Goal: Task Accomplishment & Management: Use online tool/utility

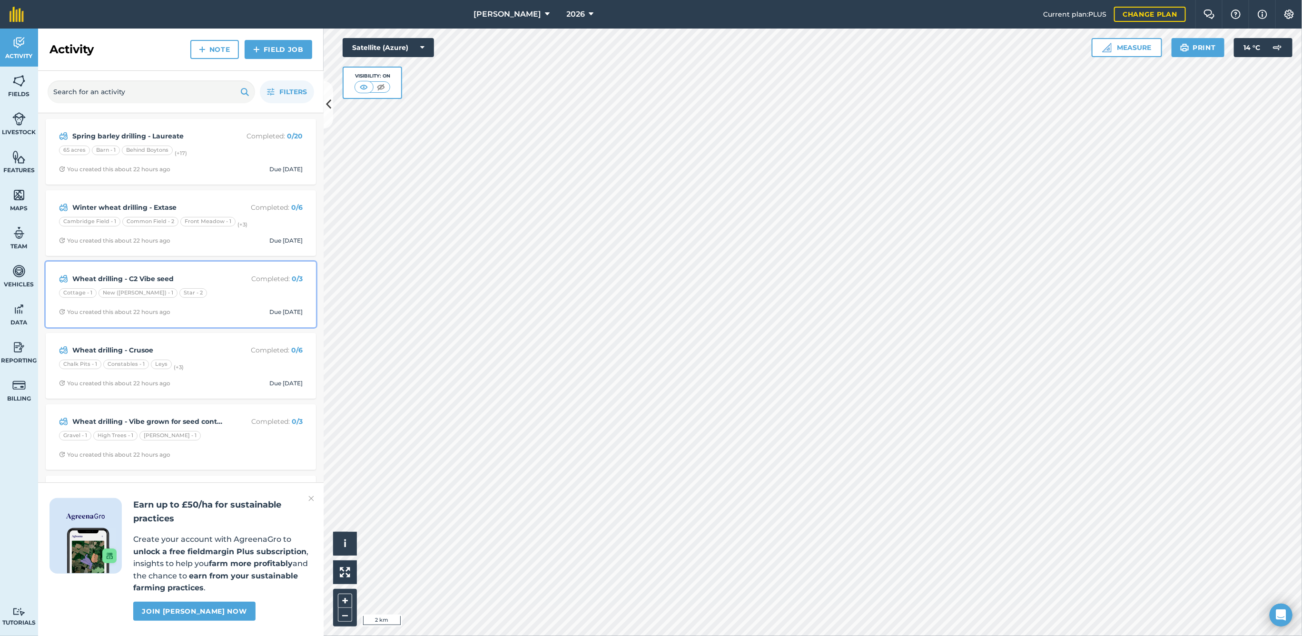
drag, startPoint x: 213, startPoint y: 283, endPoint x: 221, endPoint y: 290, distance: 11.1
click at [213, 283] on strong "Wheat drilling - C2 Vibe seed" at bounding box center [147, 279] width 151 height 10
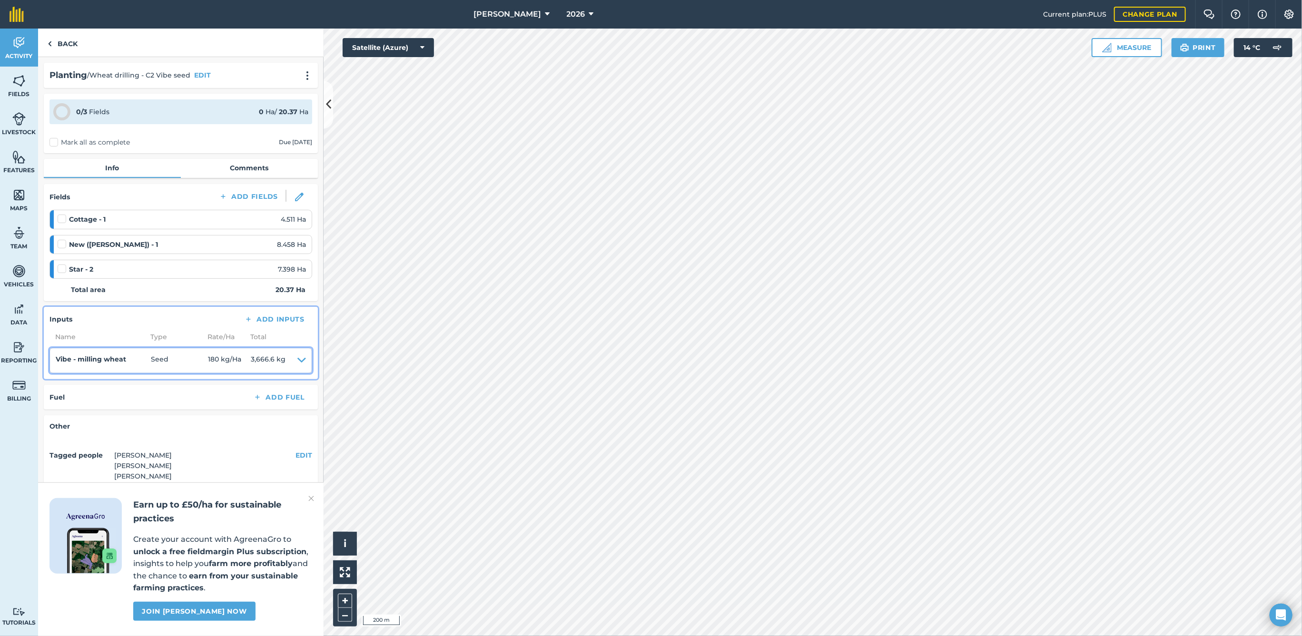
click at [300, 354] on icon at bounding box center [301, 360] width 9 height 13
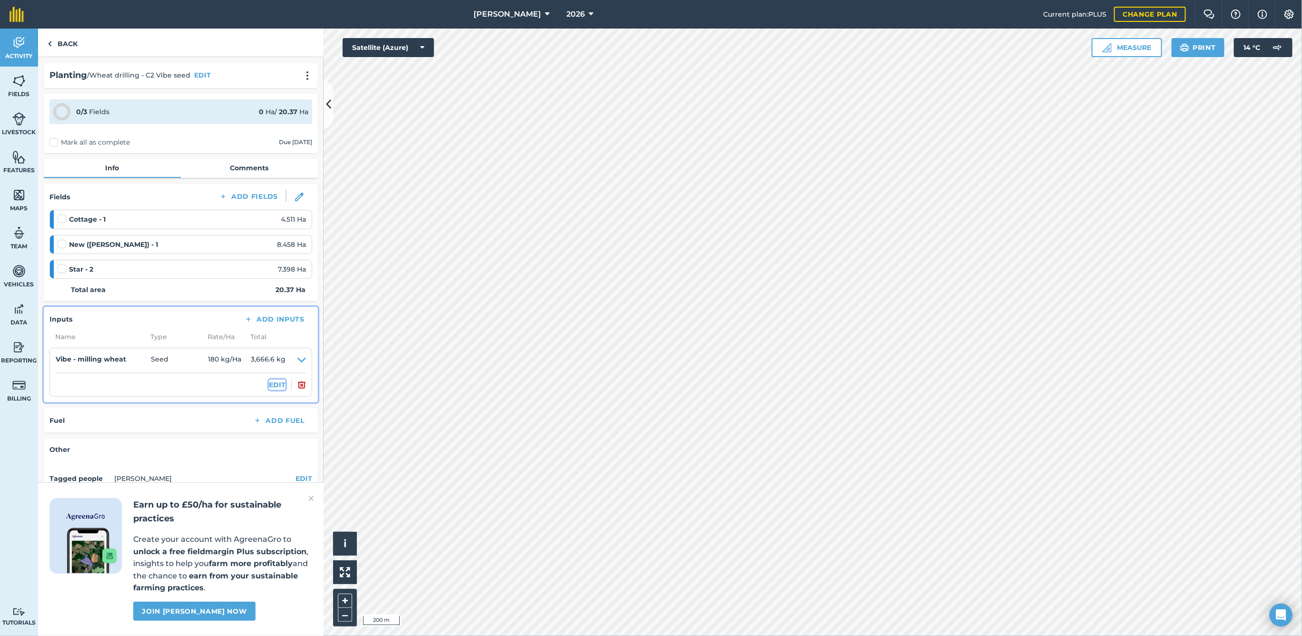
click at [273, 383] on button "EDIT" at bounding box center [277, 385] width 17 height 10
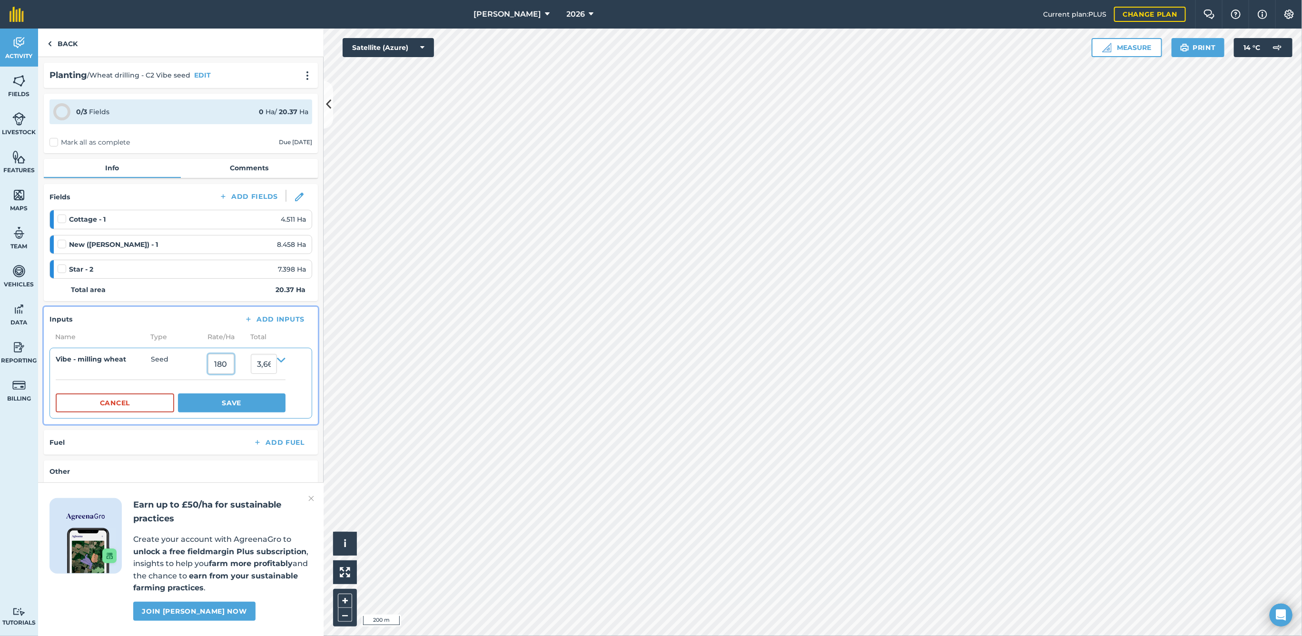
click at [224, 361] on input "180" at bounding box center [221, 364] width 26 height 20
type input "190"
type input "3,870.3"
click at [236, 400] on button "Save" at bounding box center [232, 403] width 108 height 19
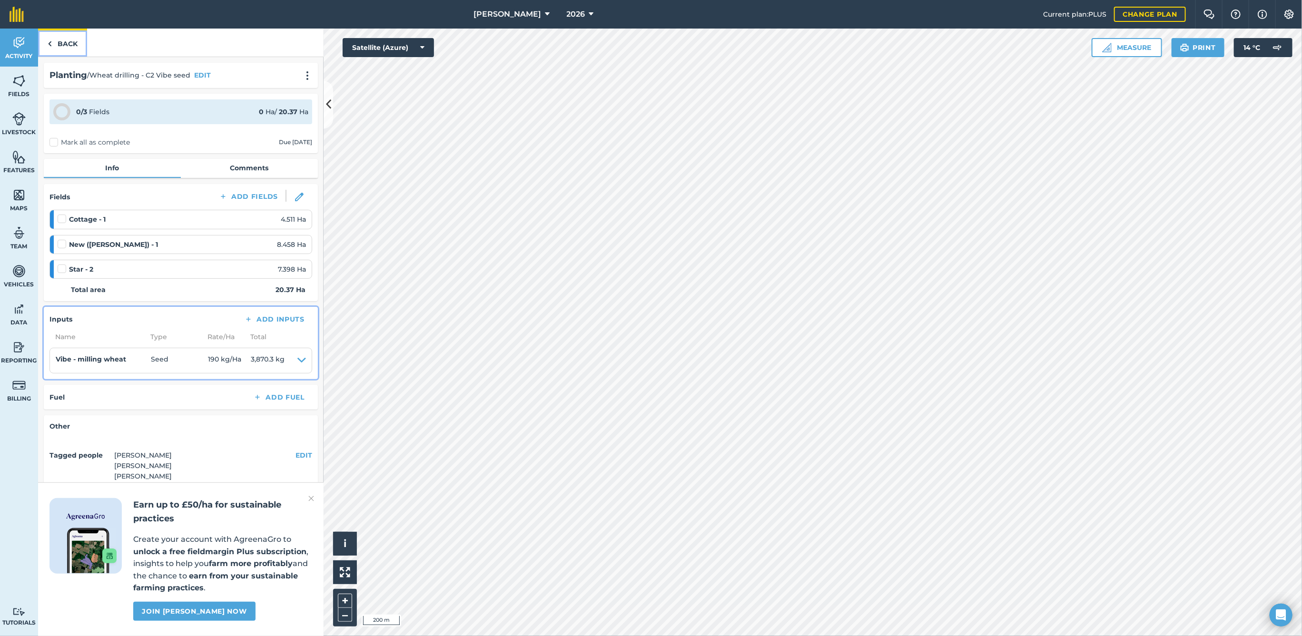
click at [58, 47] on link "Back" at bounding box center [62, 43] width 49 height 28
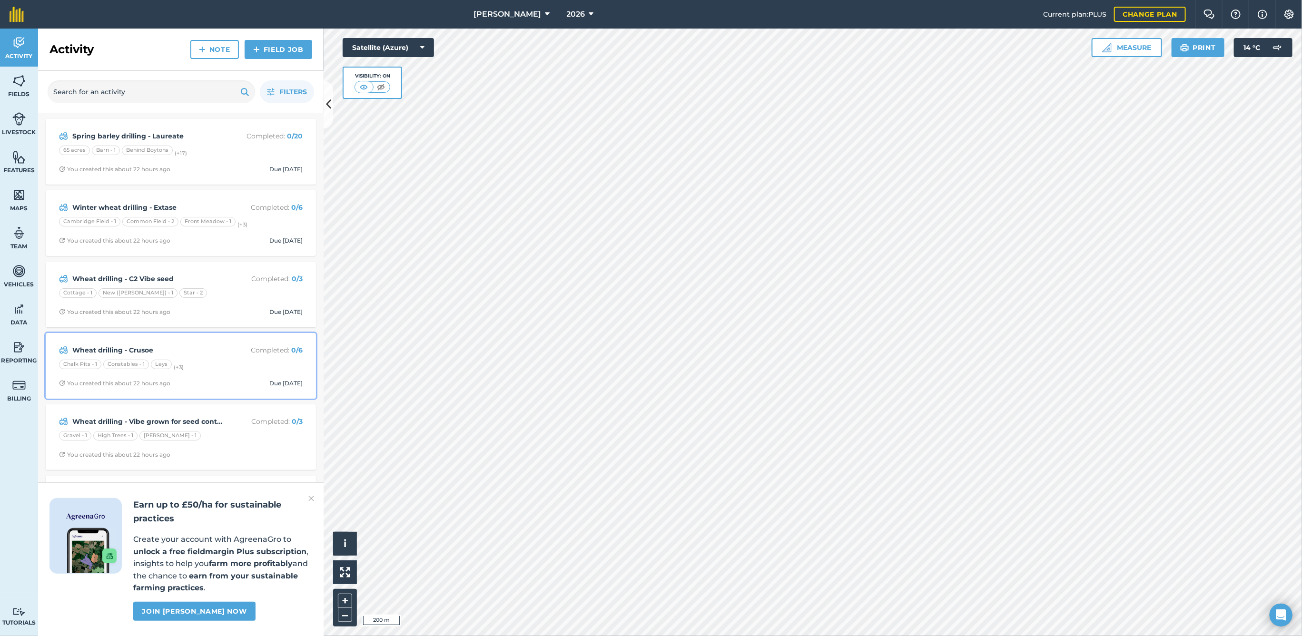
click at [205, 350] on strong "Wheat drilling - Crusoe" at bounding box center [147, 350] width 151 height 10
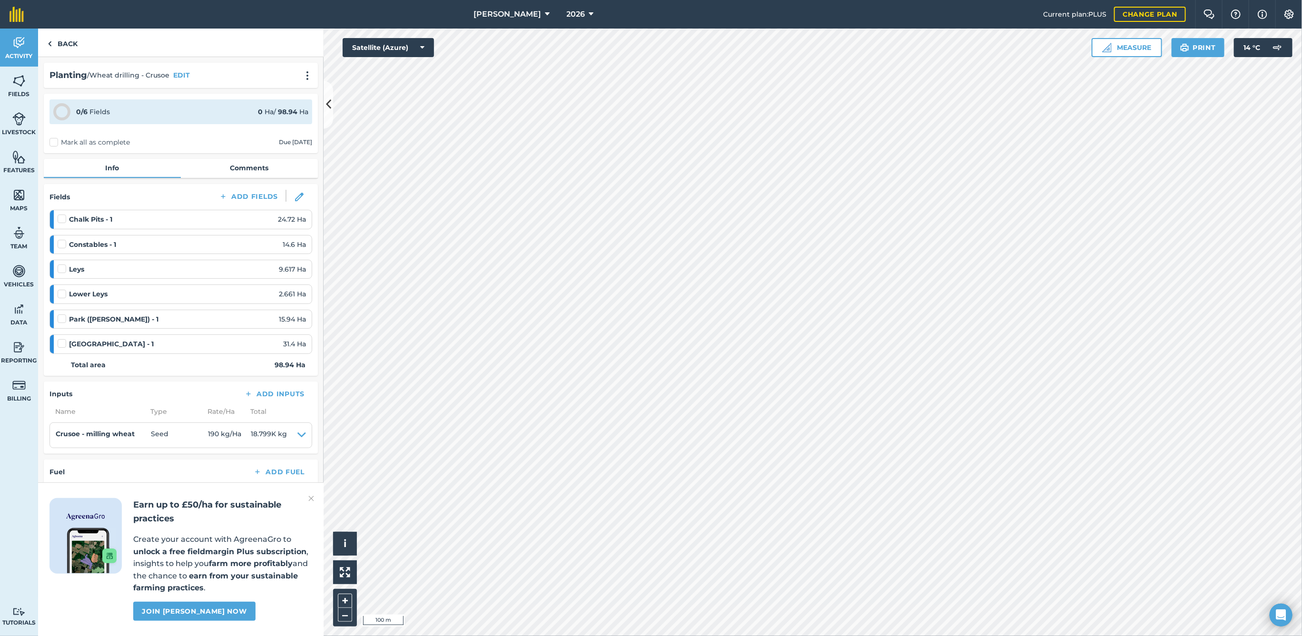
scroll to position [44, 0]
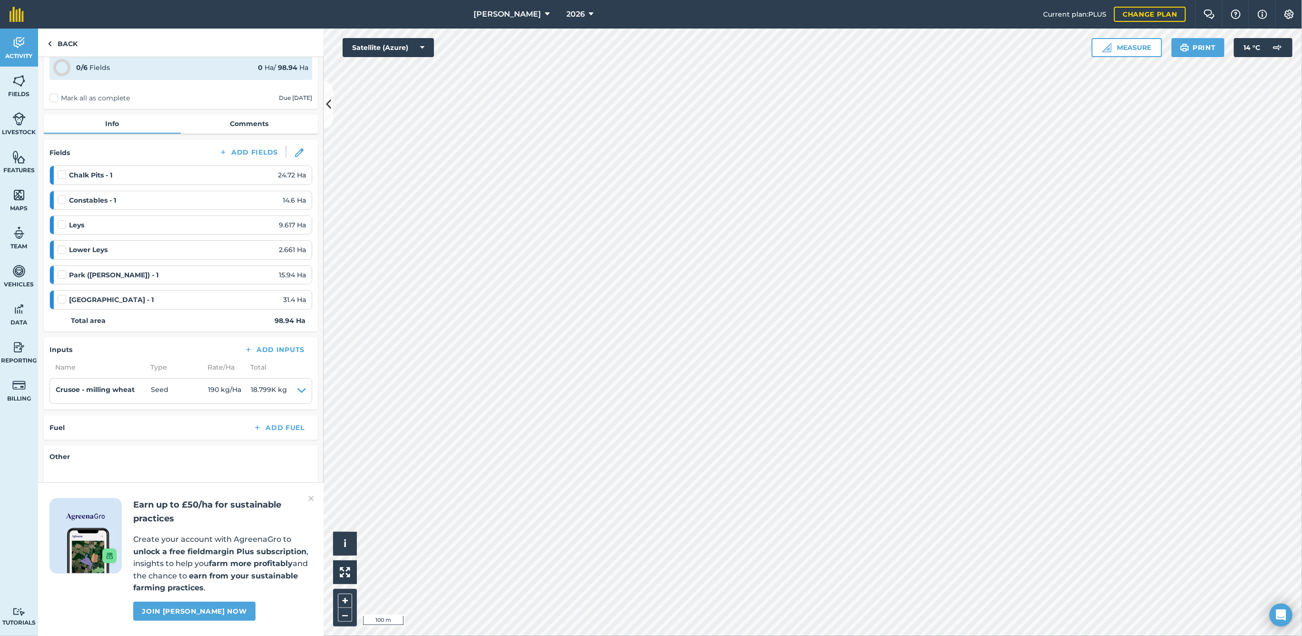
click at [314, 499] on img at bounding box center [311, 498] width 6 height 11
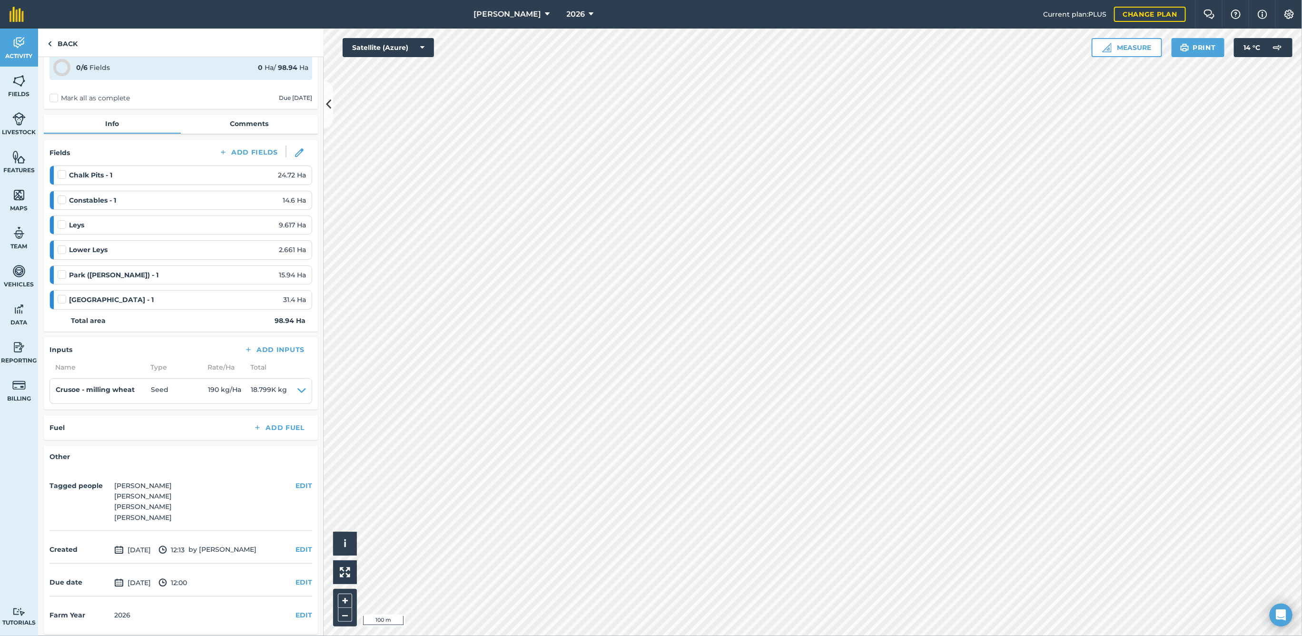
scroll to position [0, 0]
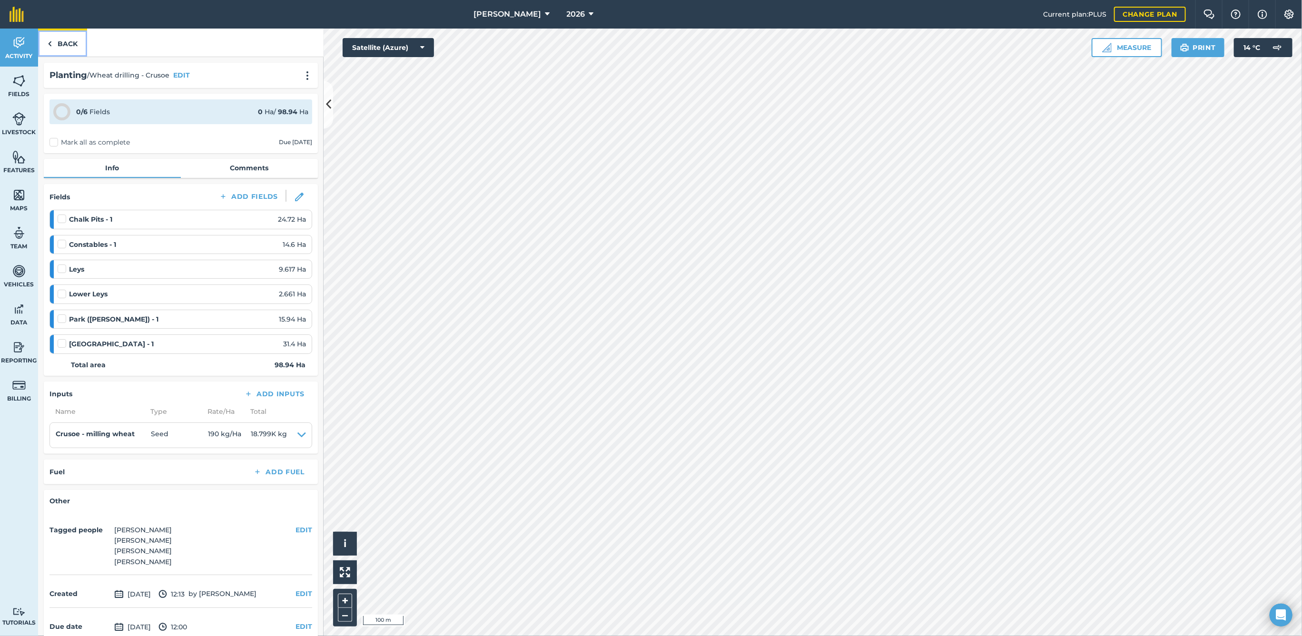
click at [69, 44] on link "Back" at bounding box center [62, 43] width 49 height 28
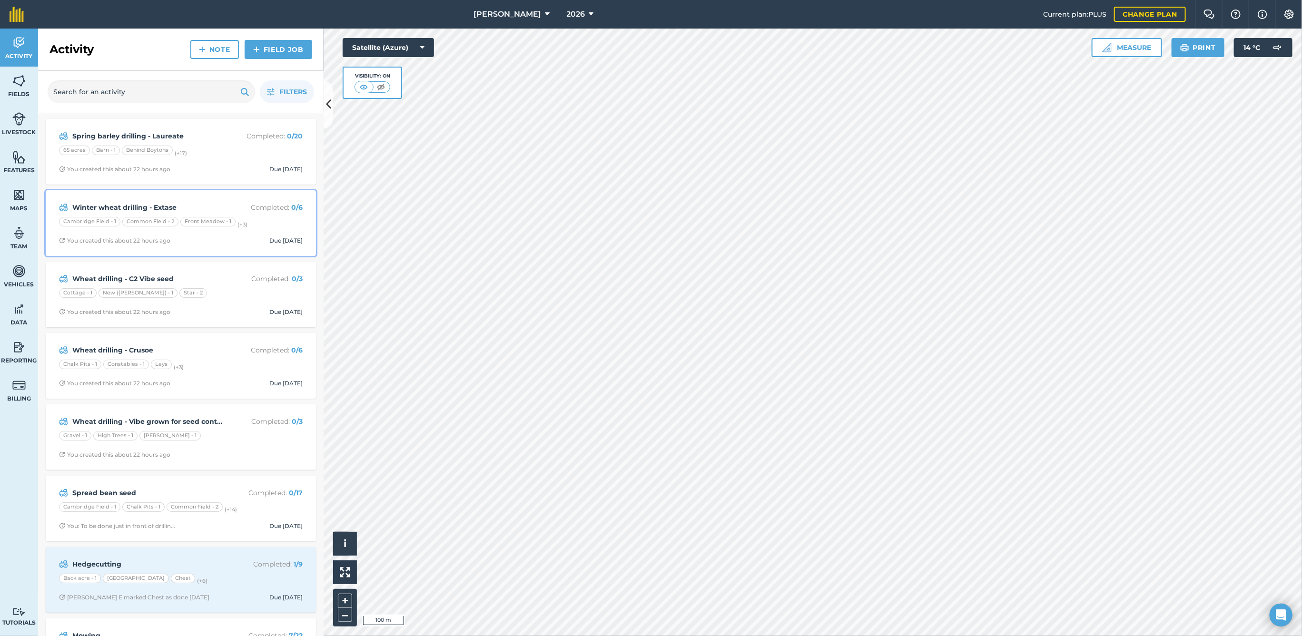
click at [188, 204] on strong "Winter wheat drilling - Extase" at bounding box center [147, 207] width 151 height 10
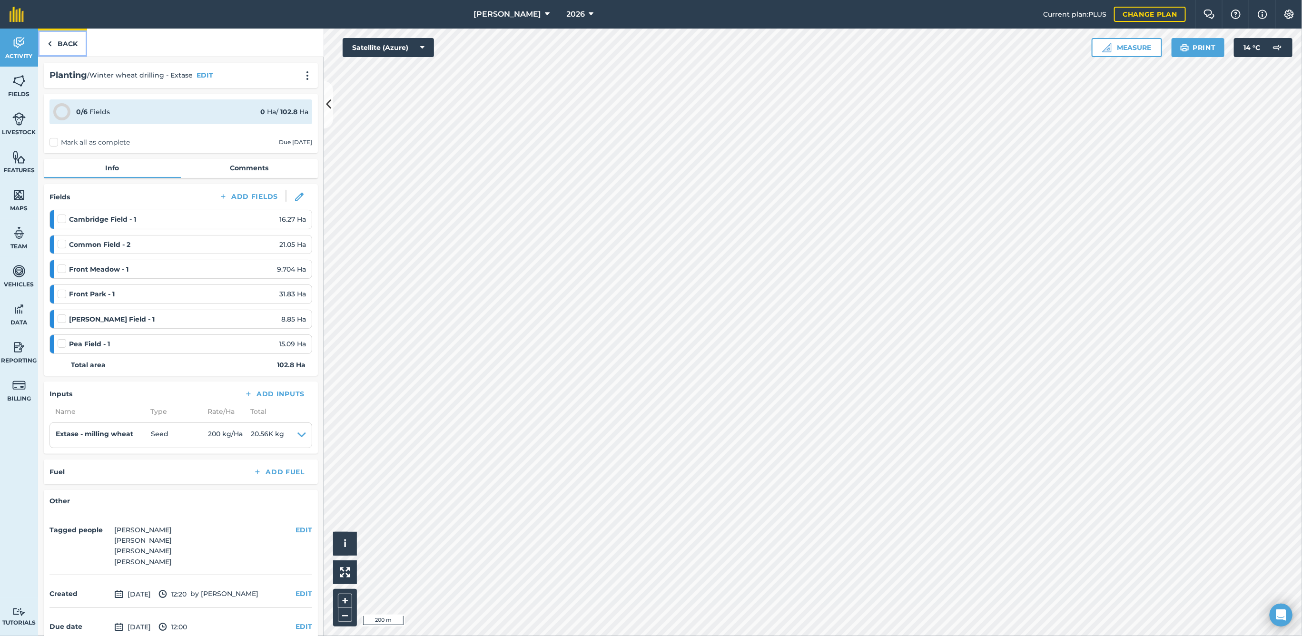
click at [69, 44] on link "Back" at bounding box center [62, 43] width 49 height 28
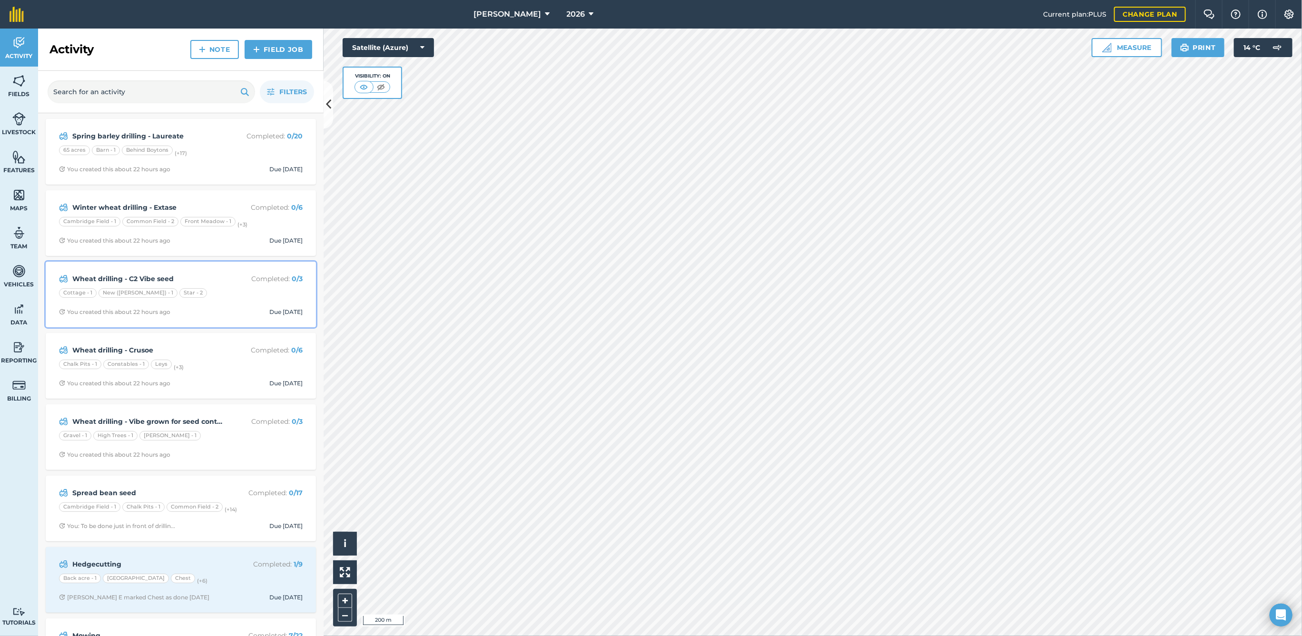
click at [208, 286] on div "Wheat drilling - C2 Vibe seed Completed : 0 / 3 Cottage - 1 New ([PERSON_NAME])…" at bounding box center [180, 294] width 259 height 54
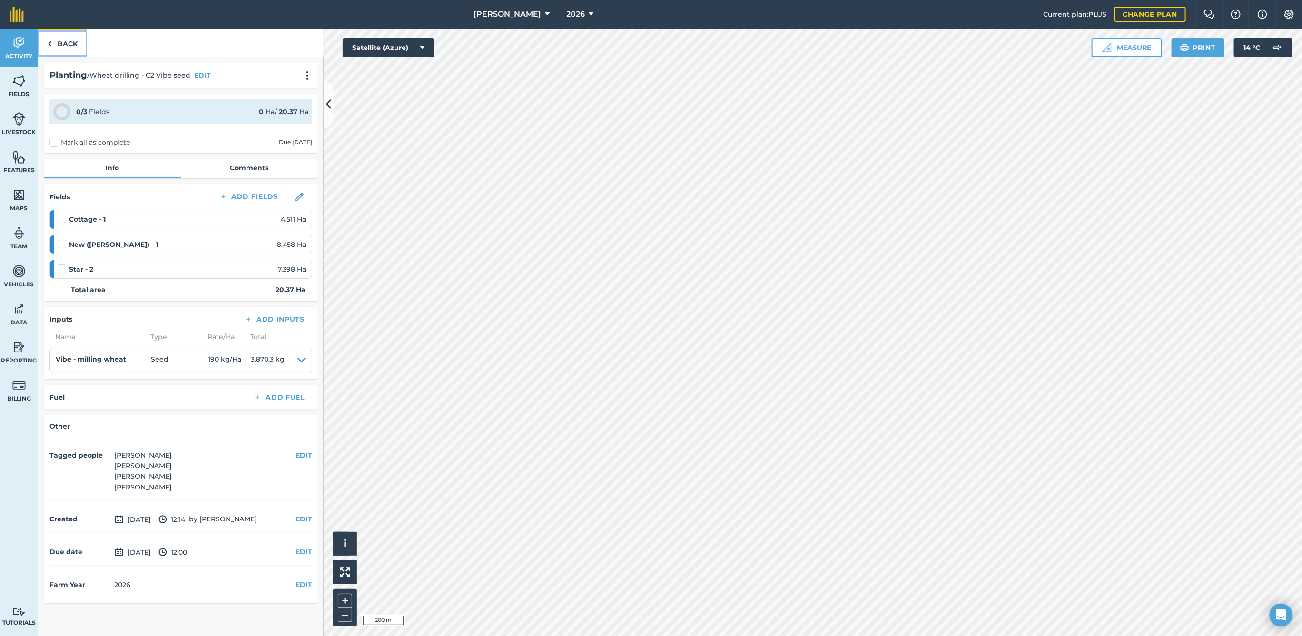
click at [69, 48] on link "Back" at bounding box center [62, 43] width 49 height 28
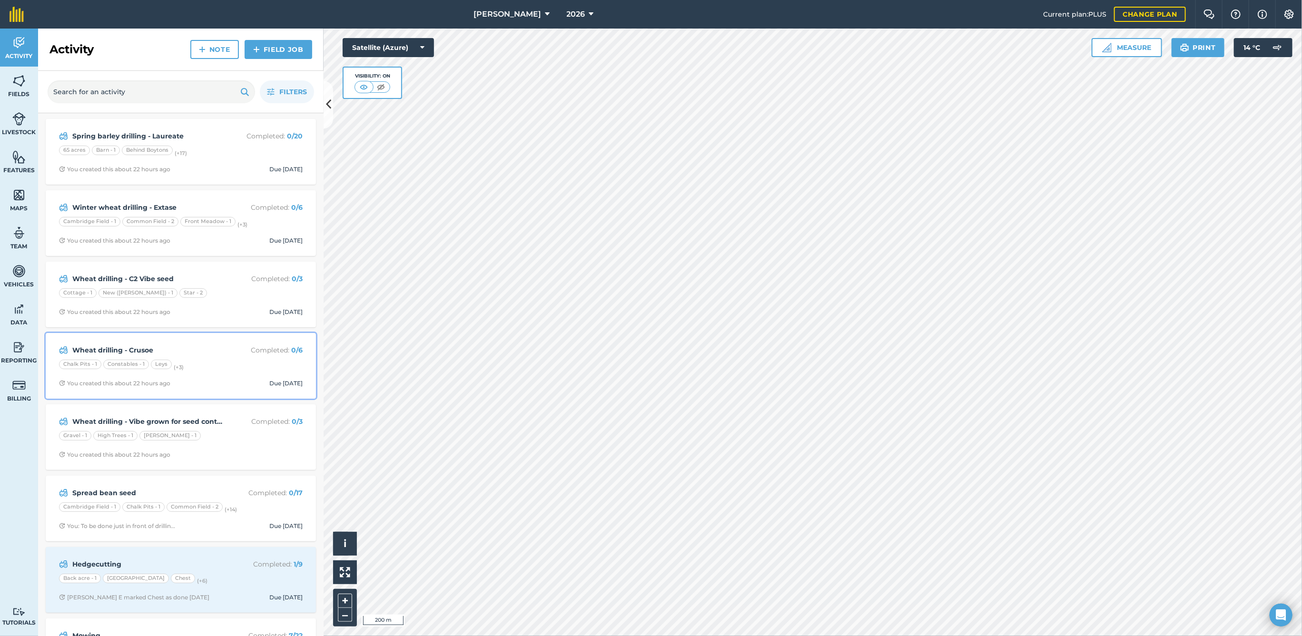
click at [202, 339] on div "Wheat drilling - Crusoe Completed : 0 / 6 Chalk Pits - 1 Constables - 1 Leys (+…" at bounding box center [180, 366] width 259 height 54
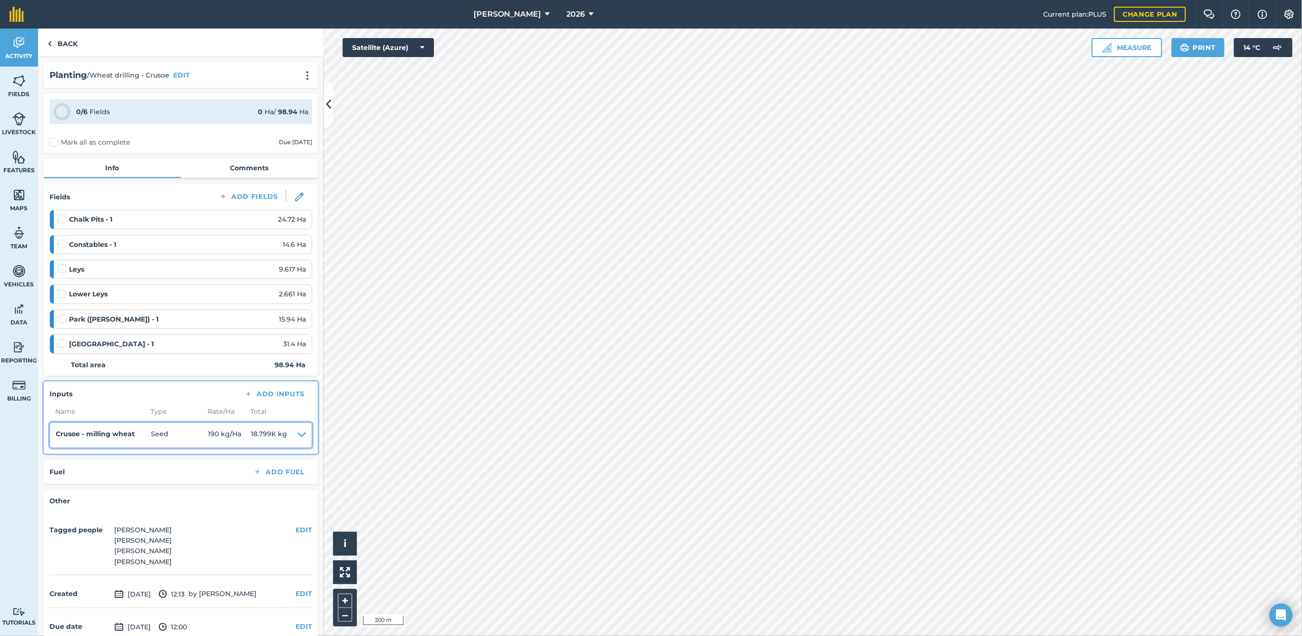
click at [297, 429] on icon at bounding box center [301, 435] width 9 height 13
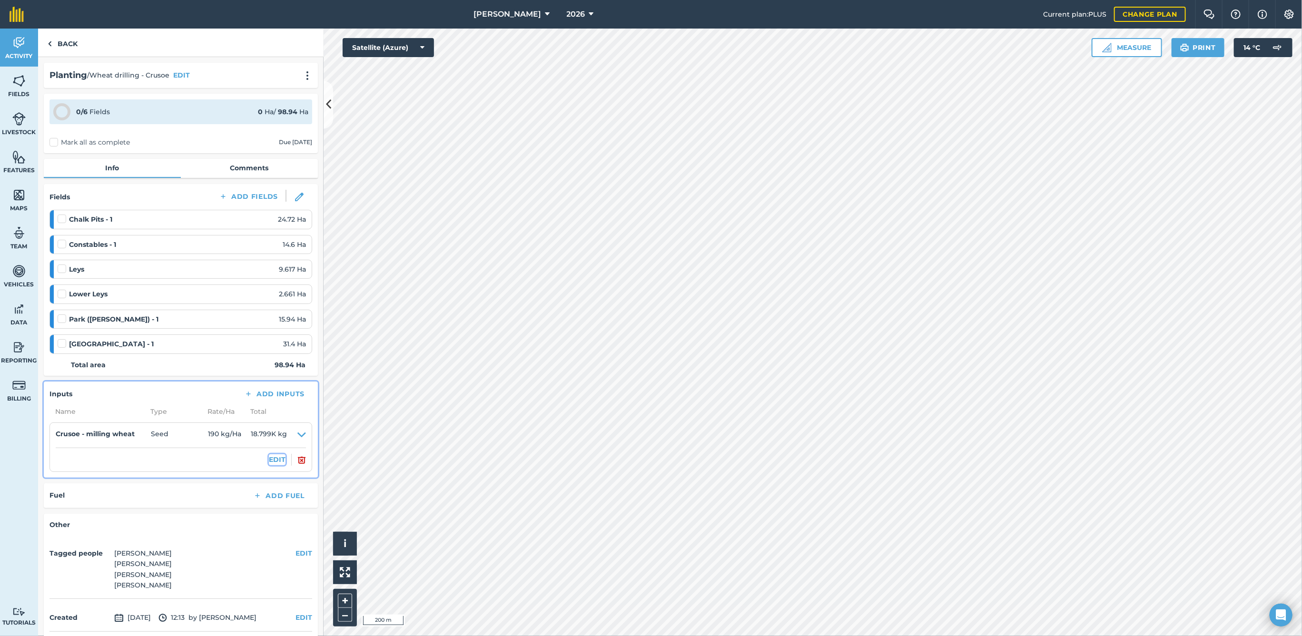
click at [269, 460] on button "EDIT" at bounding box center [277, 459] width 17 height 10
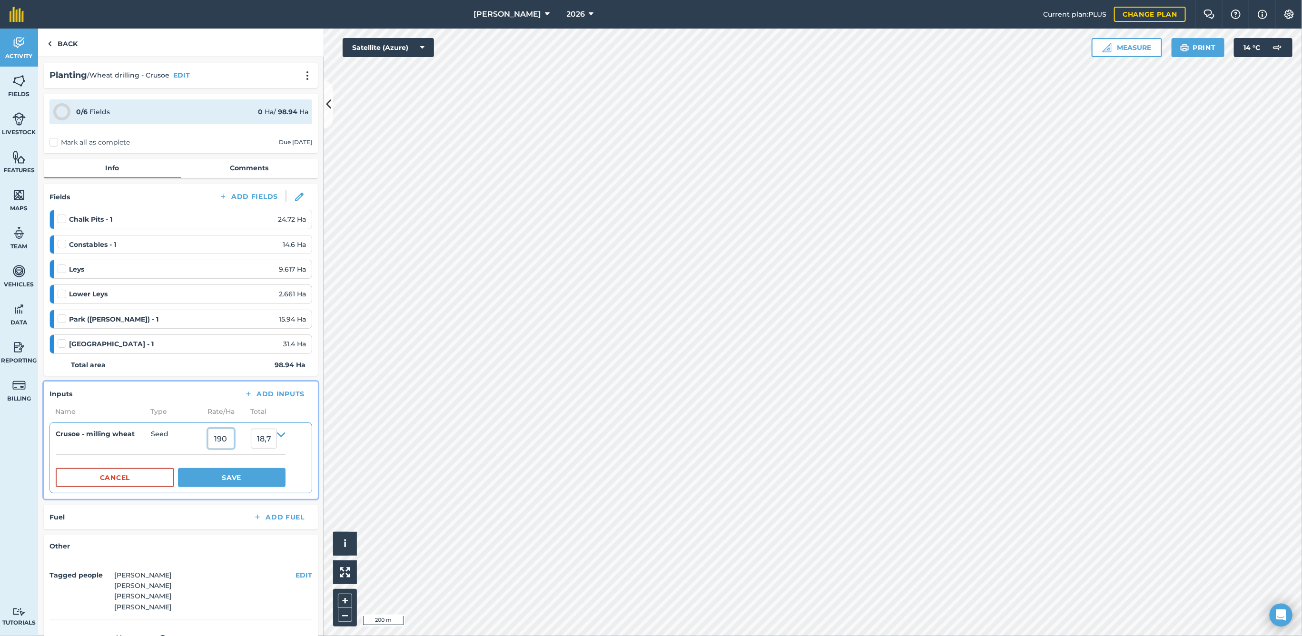
drag, startPoint x: 232, startPoint y: 438, endPoint x: 204, endPoint y: 439, distance: 28.1
click at [204, 441] on summary "Crusoe - milling wheat Seed 190 18,798.6" at bounding box center [171, 439] width 230 height 20
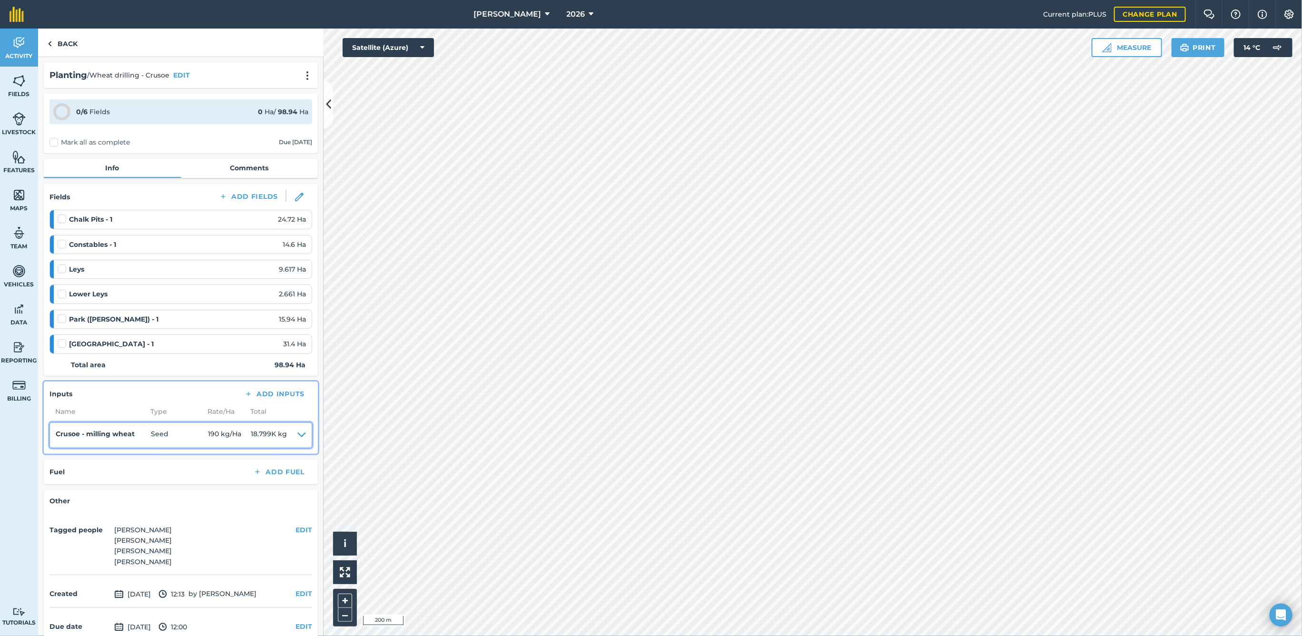
click at [297, 433] on icon at bounding box center [301, 435] width 9 height 13
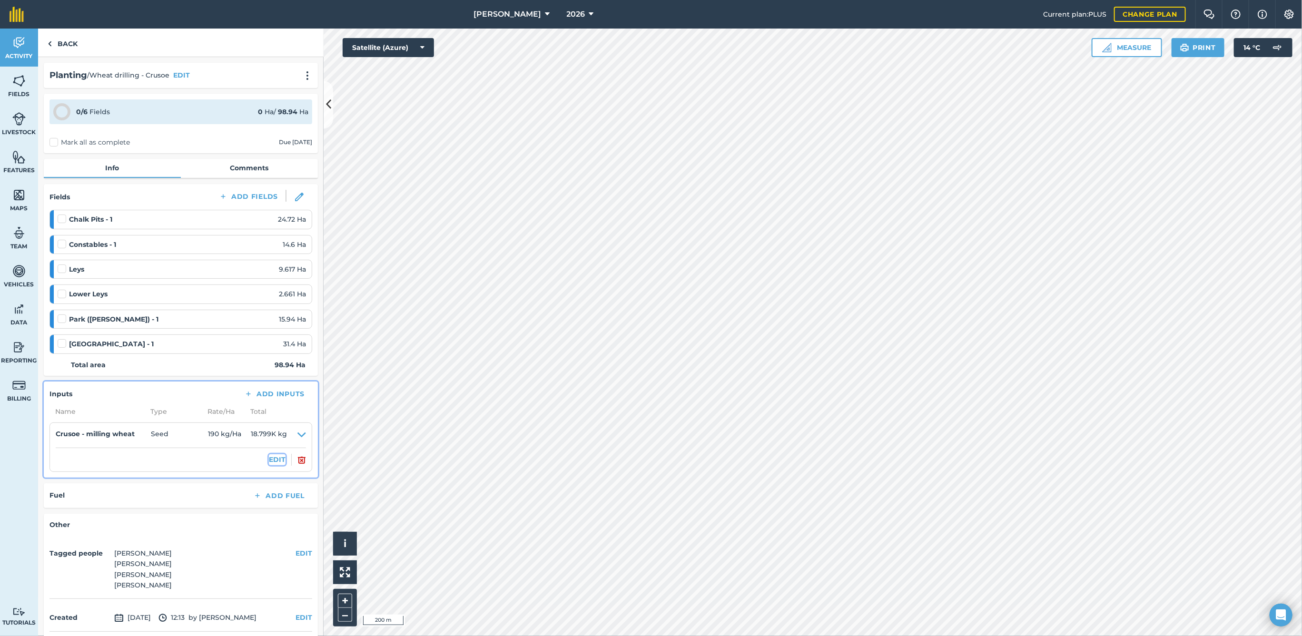
click at [272, 454] on button "EDIT" at bounding box center [277, 459] width 17 height 10
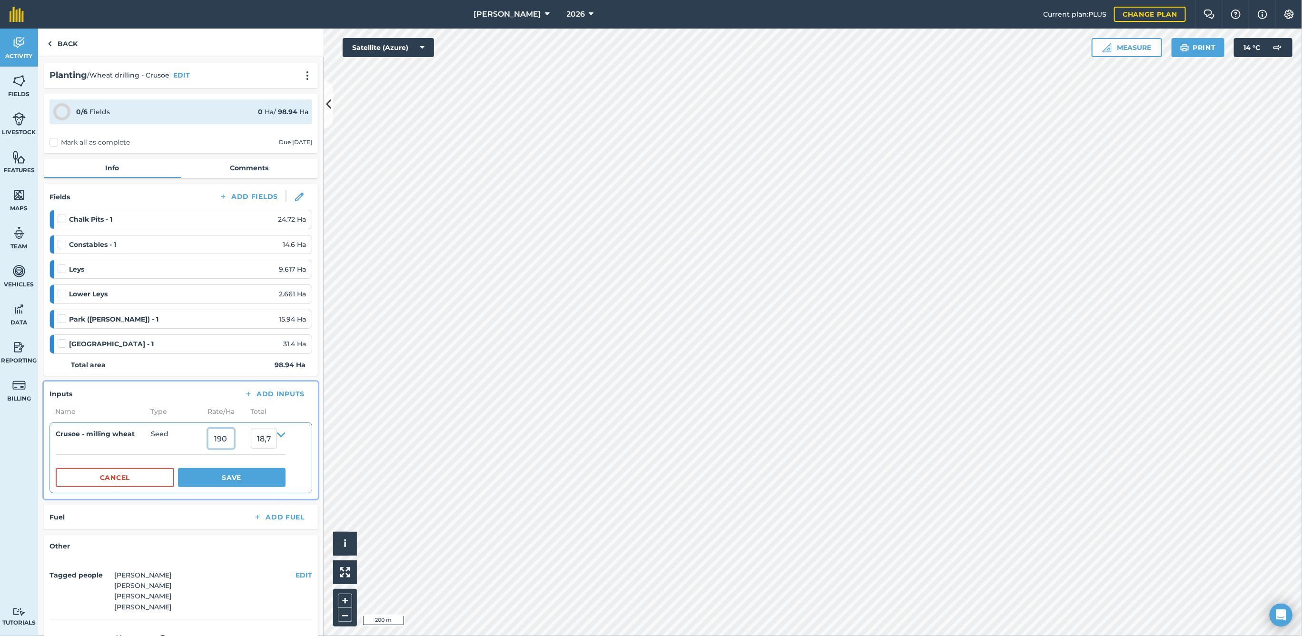
drag, startPoint x: 221, startPoint y: 439, endPoint x: 189, endPoint y: 439, distance: 31.9
click at [189, 439] on summary "Crusoe - milling wheat Seed 190 18,798.6" at bounding box center [171, 439] width 230 height 20
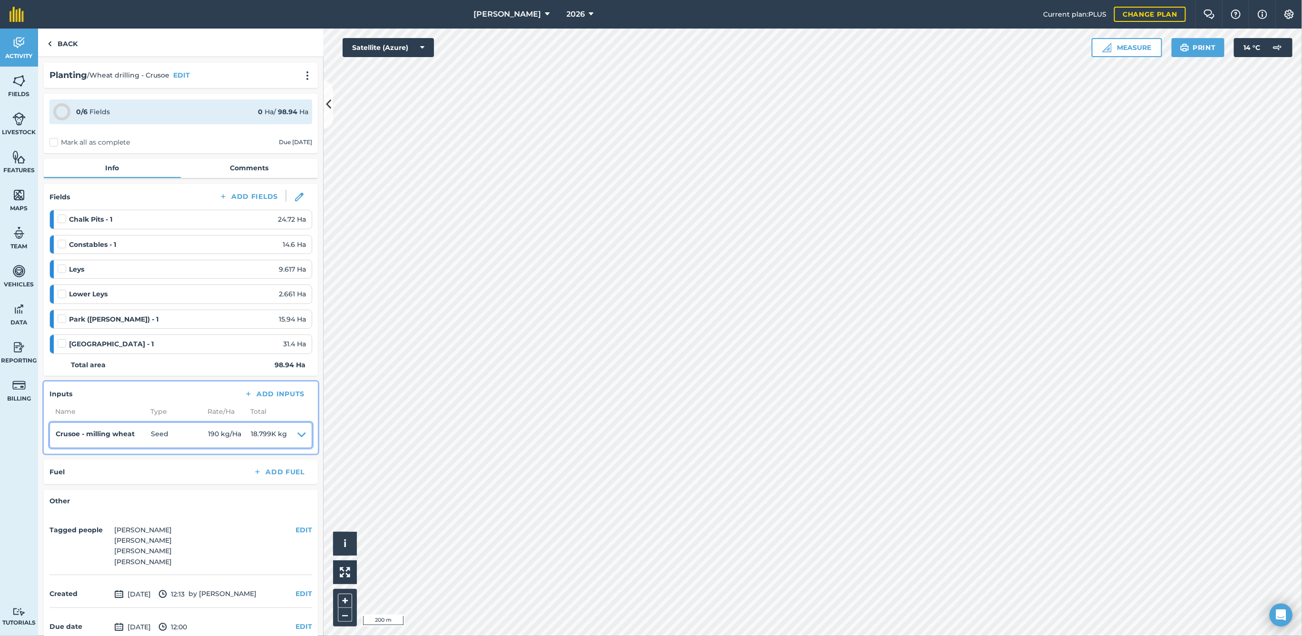
click at [297, 430] on icon at bounding box center [301, 435] width 9 height 13
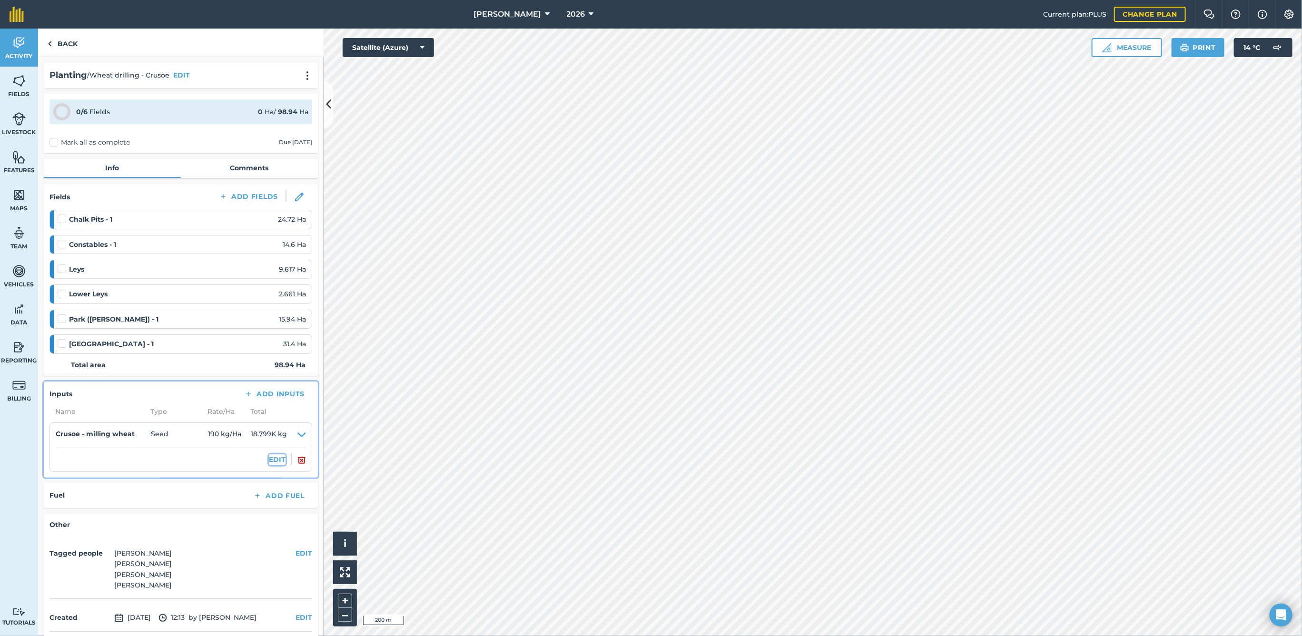
click at [269, 457] on button "EDIT" at bounding box center [277, 459] width 17 height 10
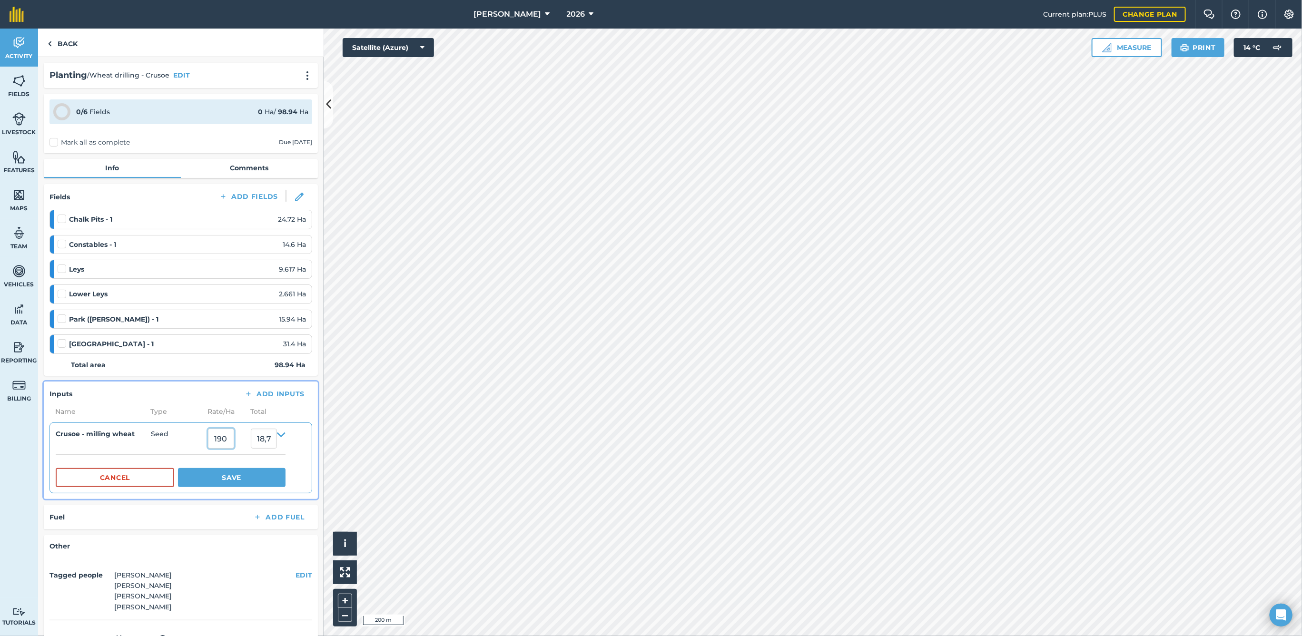
drag, startPoint x: 230, startPoint y: 437, endPoint x: 181, endPoint y: 432, distance: 49.3
click at [181, 432] on summary "Crusoe - milling wheat Seed 190 18,798.6" at bounding box center [171, 439] width 230 height 20
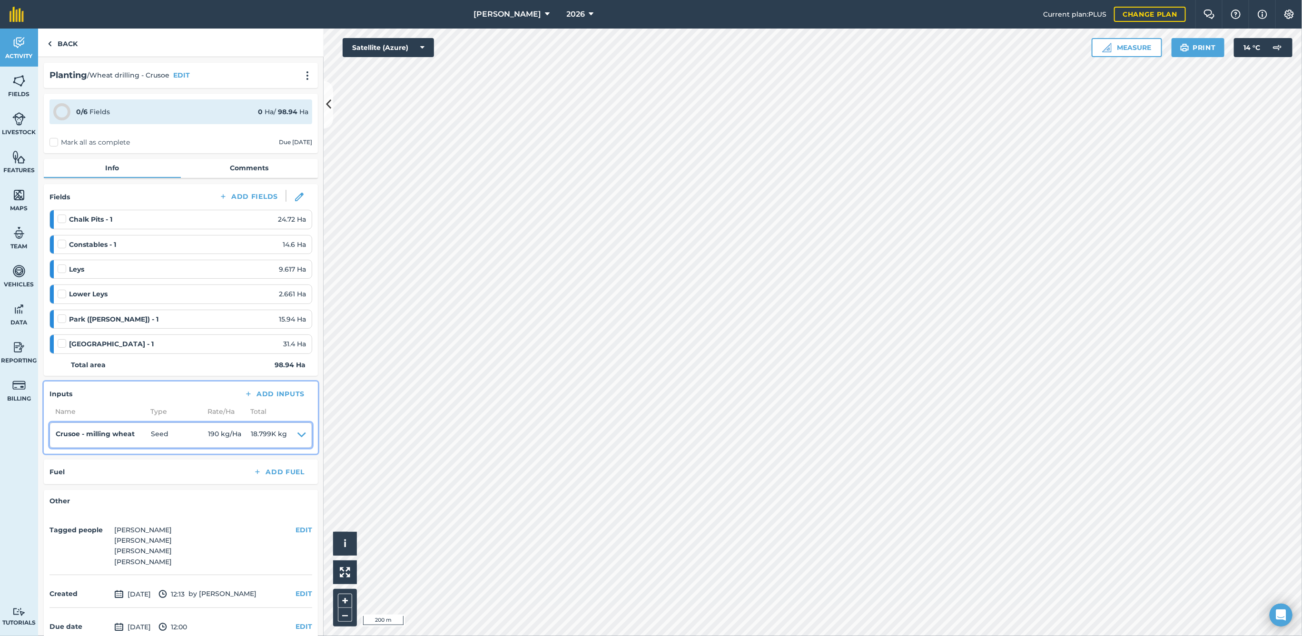
click at [297, 435] on icon at bounding box center [301, 435] width 9 height 13
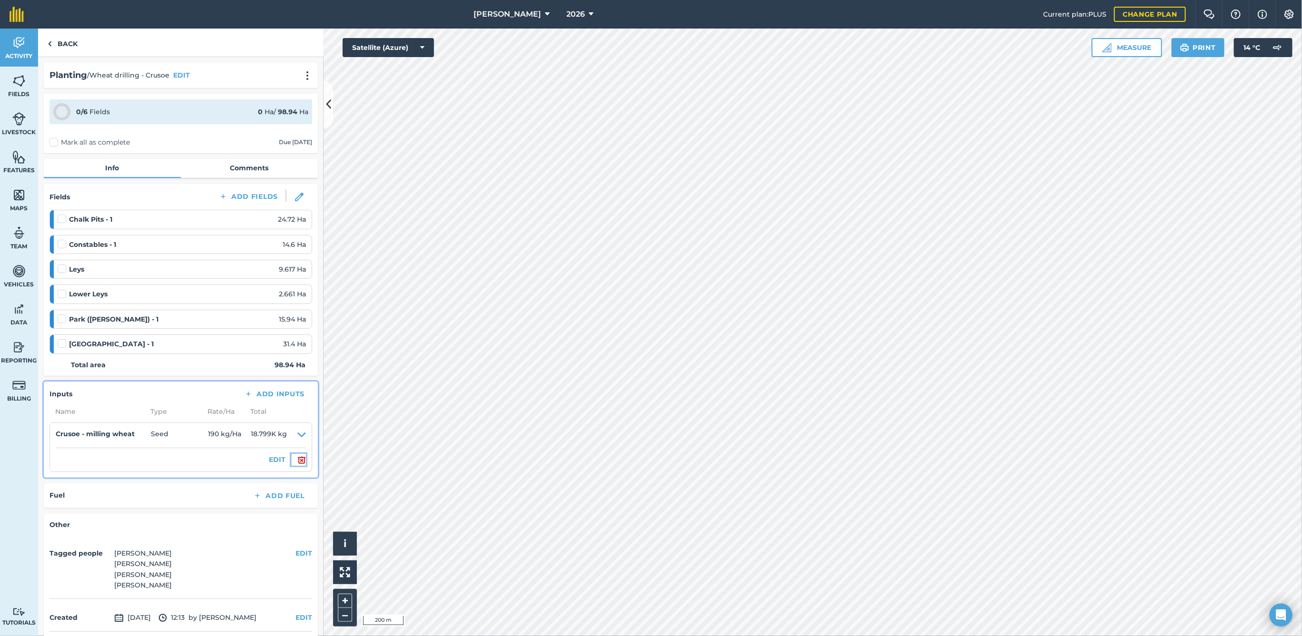
click at [297, 456] on img at bounding box center [301, 459] width 9 height 11
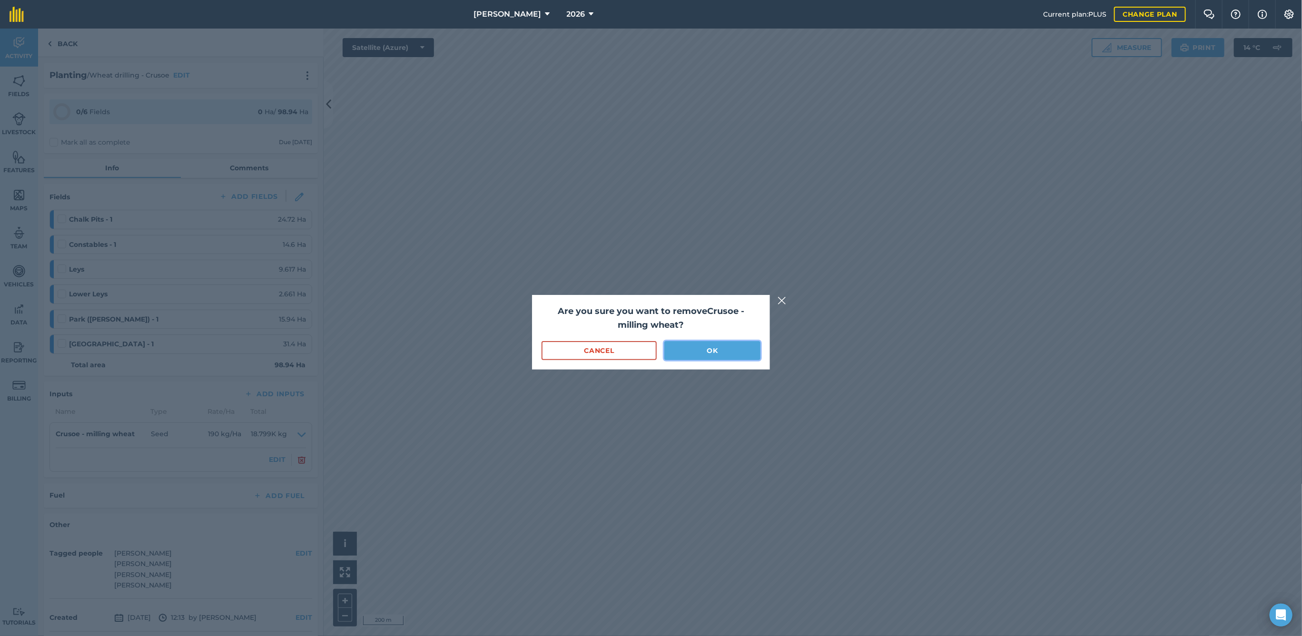
click at [708, 348] on button "OK" at bounding box center [712, 350] width 96 height 19
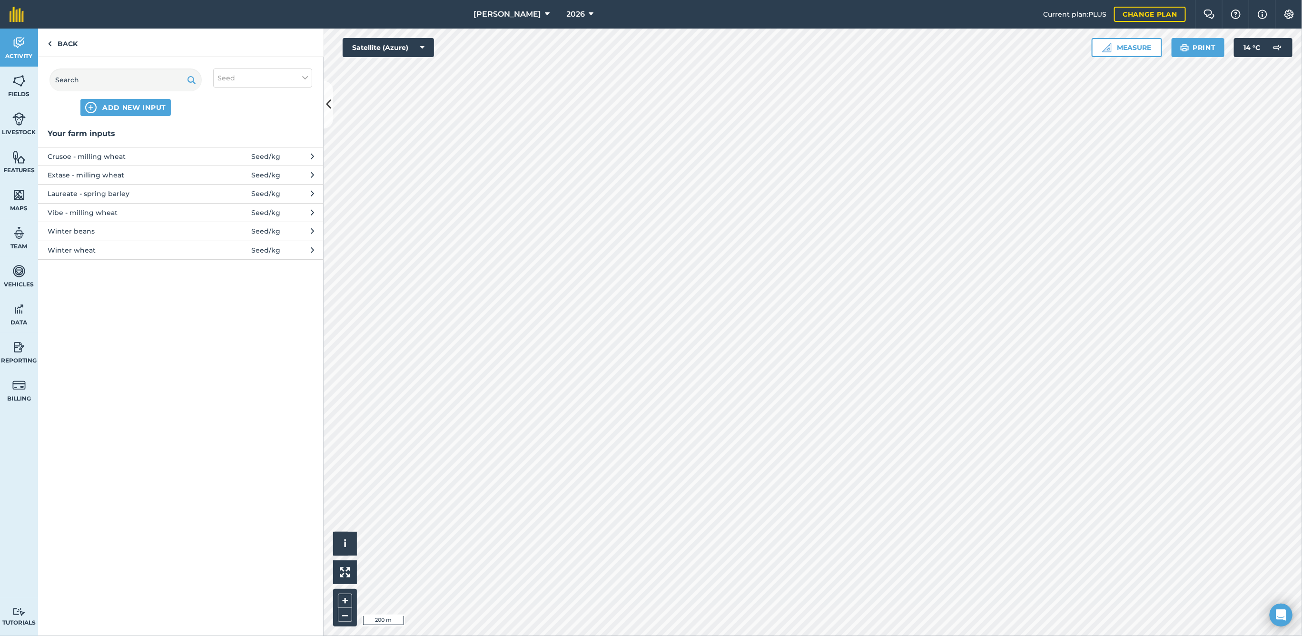
click at [101, 155] on span "Crusoe - milling wheat" at bounding box center [126, 156] width 156 height 10
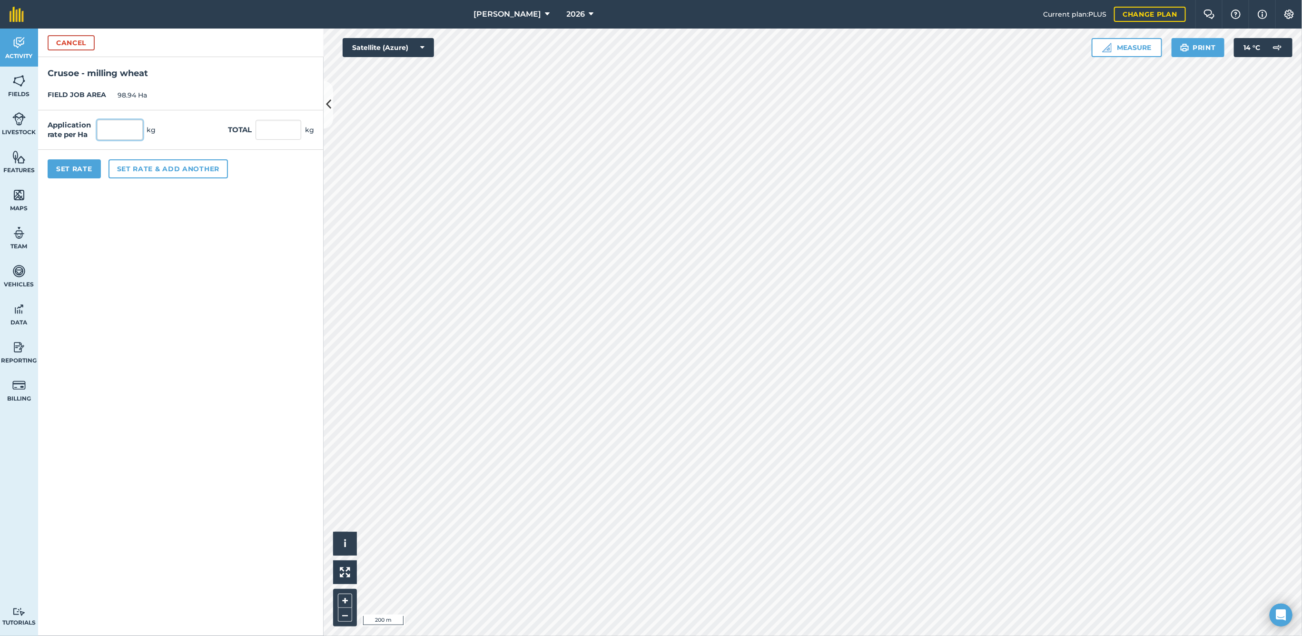
click at [109, 121] on input "text" at bounding box center [120, 130] width 46 height 20
type input "179"
type input "17,710.26"
click at [78, 161] on button "Set Rate" at bounding box center [74, 168] width 53 height 19
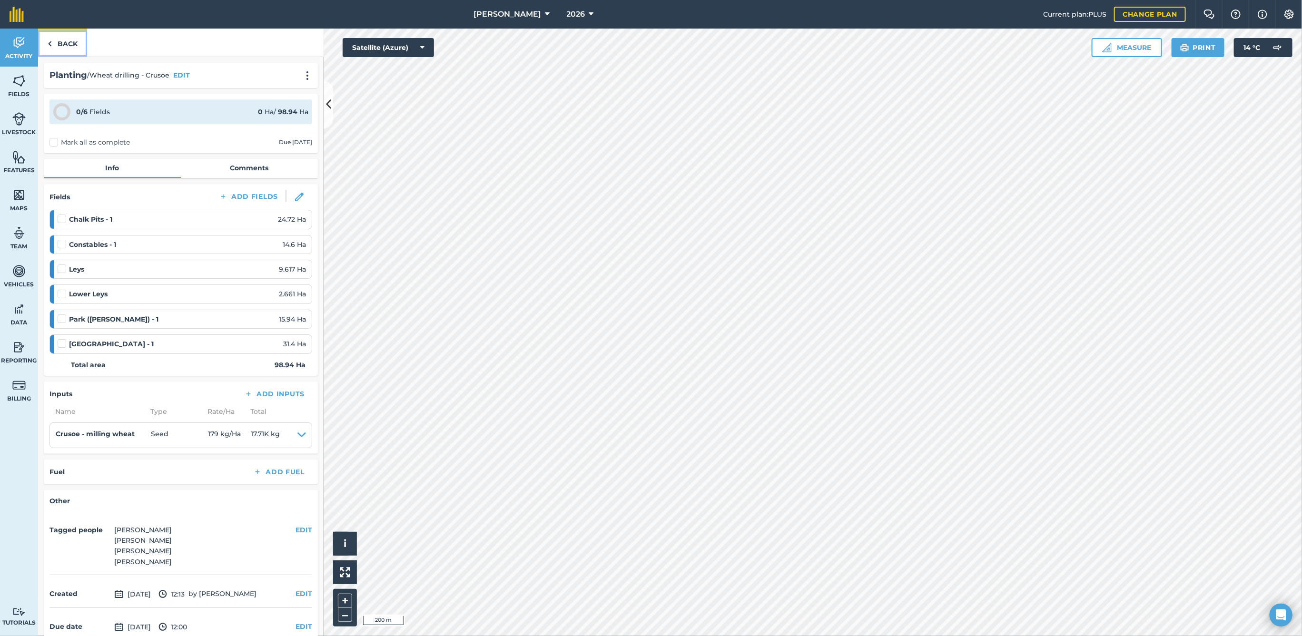
click at [70, 39] on link "Back" at bounding box center [62, 43] width 49 height 28
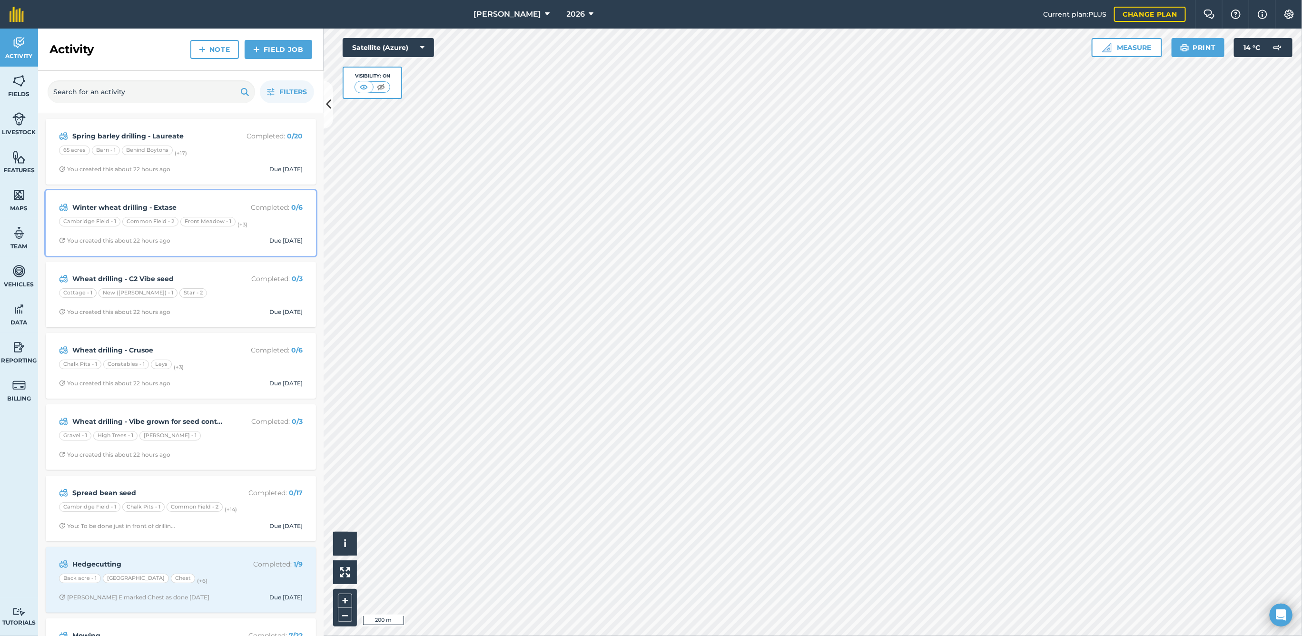
click at [200, 204] on strong "Winter wheat drilling - Extase" at bounding box center [147, 207] width 151 height 10
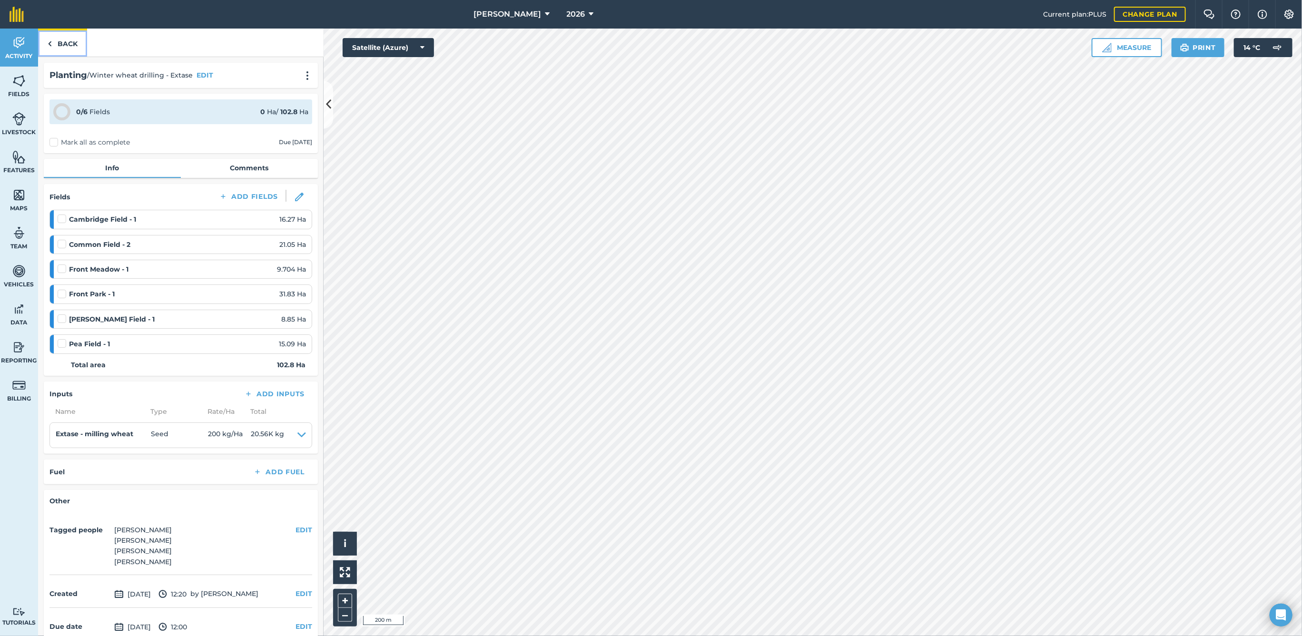
click at [70, 42] on link "Back" at bounding box center [62, 43] width 49 height 28
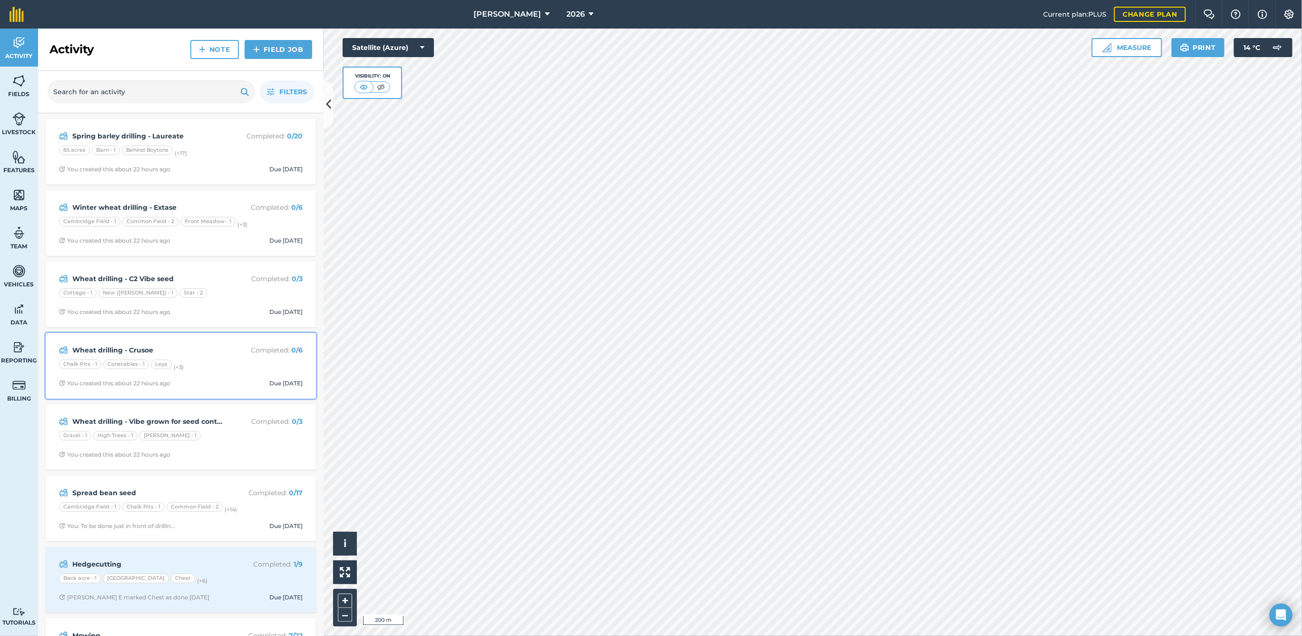
click at [199, 349] on strong "Wheat drilling - Crusoe" at bounding box center [147, 350] width 151 height 10
